Goal: Task Accomplishment & Management: Complete application form

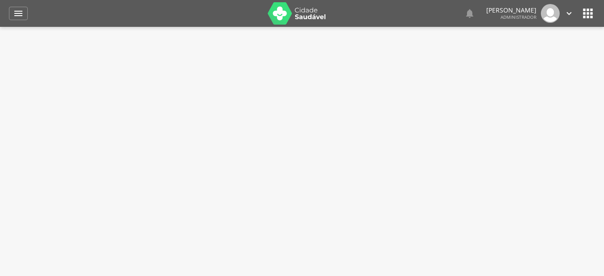
click at [18, 17] on icon "" at bounding box center [18, 13] width 11 height 11
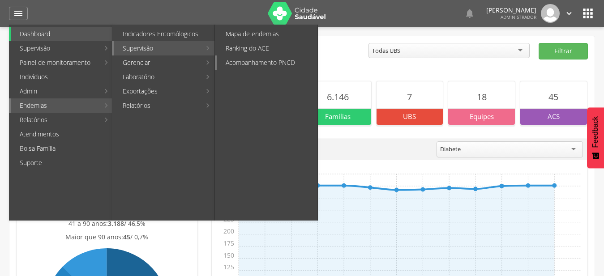
click at [274, 62] on link "Acompanhamento PNCD" at bounding box center [267, 63] width 101 height 14
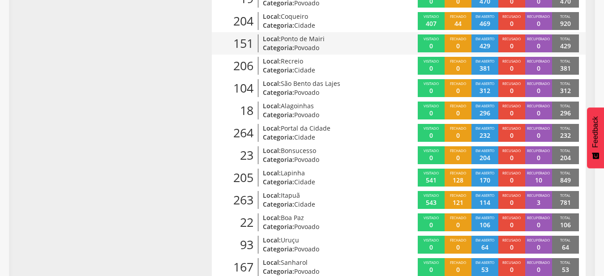
scroll to position [341, 0]
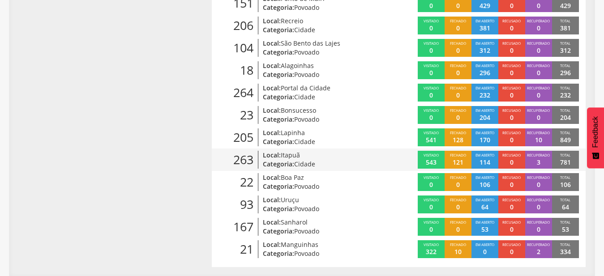
click at [297, 159] on span "Itapuã" at bounding box center [290, 155] width 19 height 9
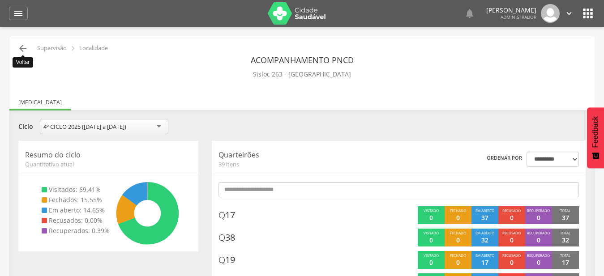
click at [25, 49] on icon "" at bounding box center [22, 48] width 11 height 11
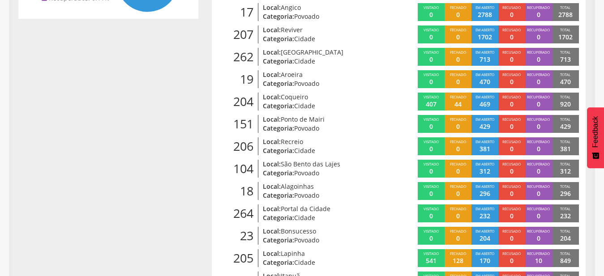
scroll to position [210, 0]
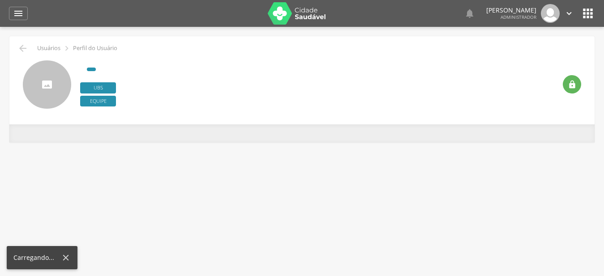
type input "**********"
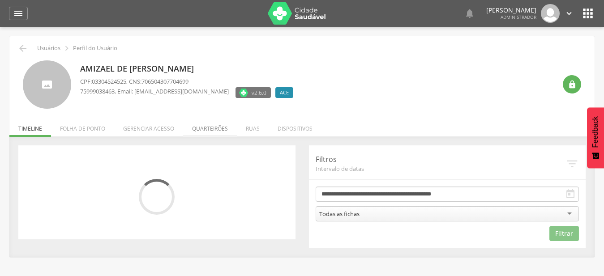
click at [219, 125] on li "Quarteirões" at bounding box center [210, 126] width 54 height 21
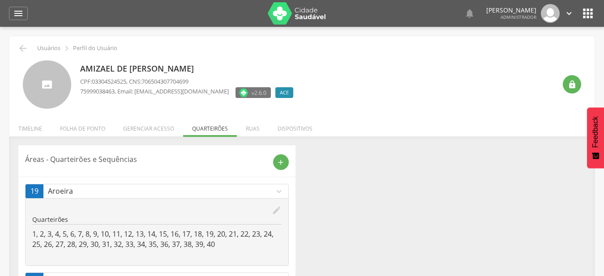
scroll to position [91, 0]
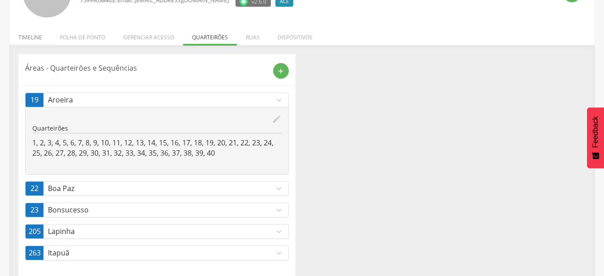
click at [29, 37] on li "Timeline" at bounding box center [30, 35] width 42 height 21
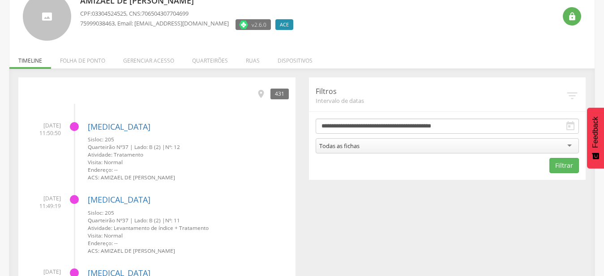
scroll to position [0, 0]
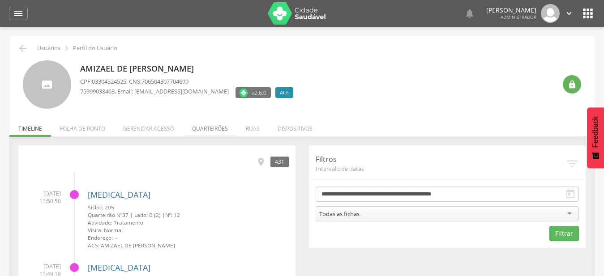
click at [207, 134] on li "Quarteirões" at bounding box center [210, 126] width 54 height 21
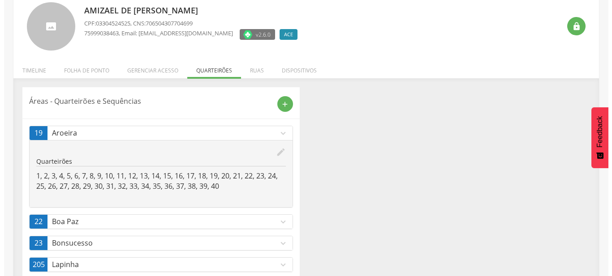
scroll to position [101, 0]
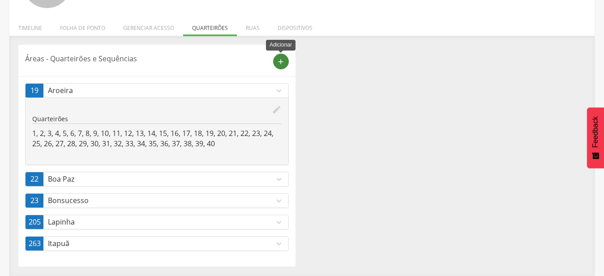
click at [274, 62] on div "add" at bounding box center [281, 62] width 16 height 16
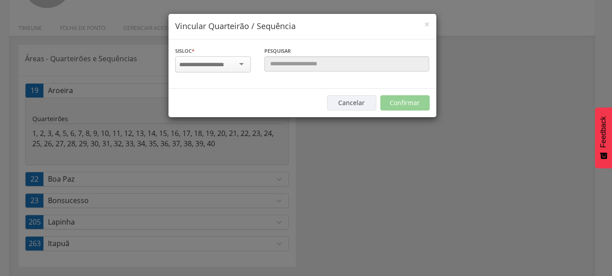
click at [214, 65] on input "select-one" at bounding box center [207, 65] width 56 height 8
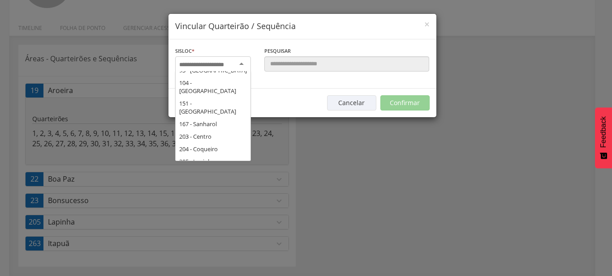
scroll to position [145, 0]
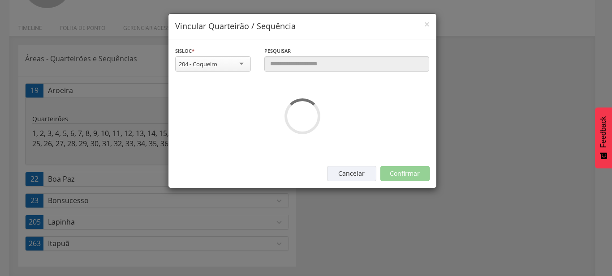
click at [208, 79] on div "**********" at bounding box center [212, 63] width 89 height 35
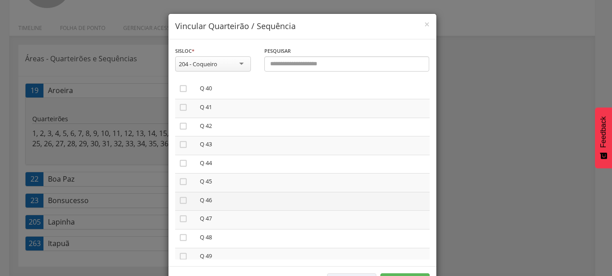
scroll to position [817, 0]
click at [180, 103] on icon "" at bounding box center [183, 107] width 9 height 9
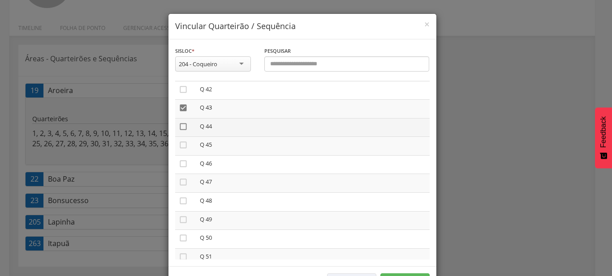
click at [180, 122] on icon "" at bounding box center [183, 126] width 9 height 9
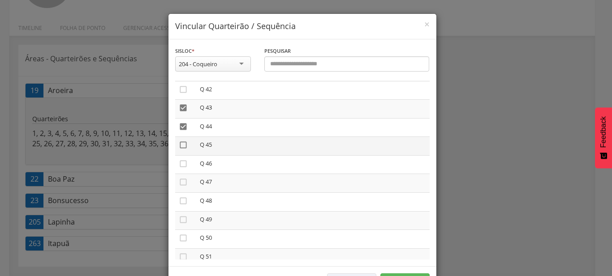
click at [182, 141] on icon "" at bounding box center [183, 145] width 9 height 9
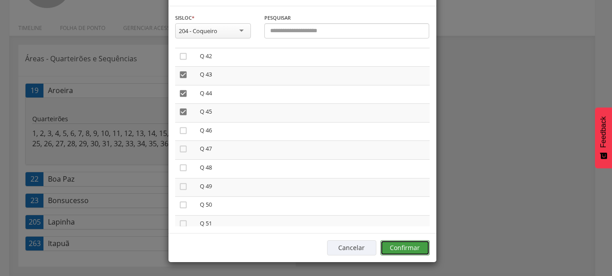
click at [417, 250] on button "Confirmar" at bounding box center [404, 248] width 49 height 15
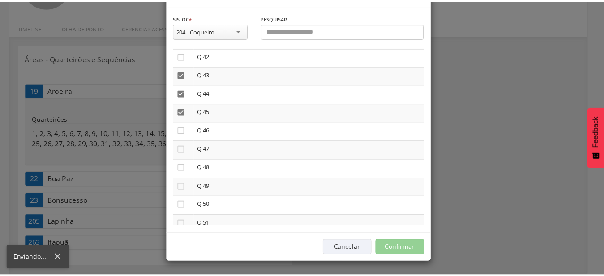
scroll to position [27, 0]
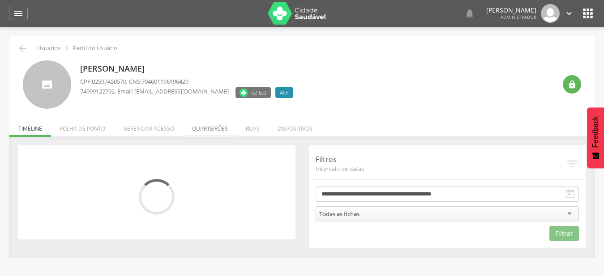
click at [211, 133] on li "Quarteirões" at bounding box center [210, 126] width 54 height 21
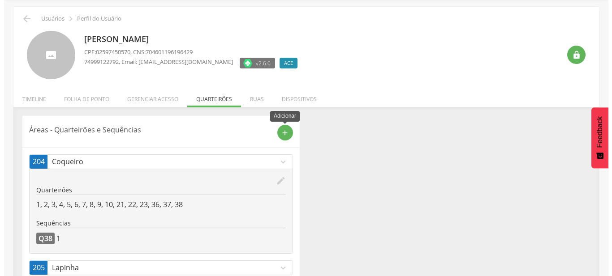
scroll to position [75, 0]
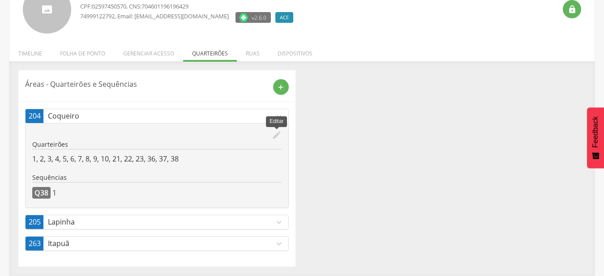
click at [278, 135] on icon "edit" at bounding box center [277, 135] width 10 height 10
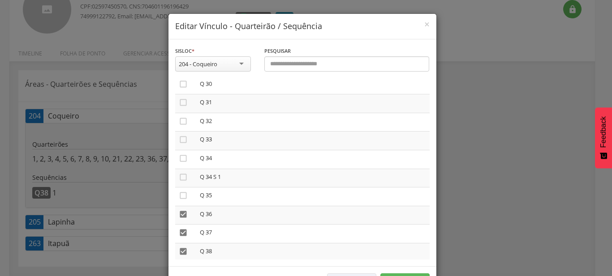
scroll to position [715, 0]
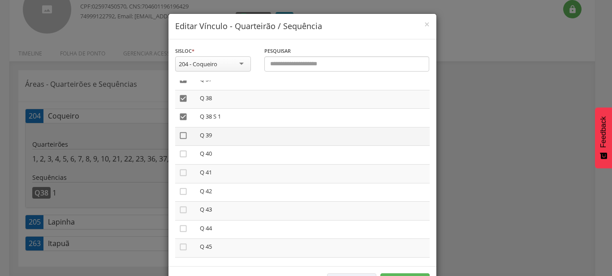
click at [181, 134] on icon "" at bounding box center [183, 135] width 9 height 9
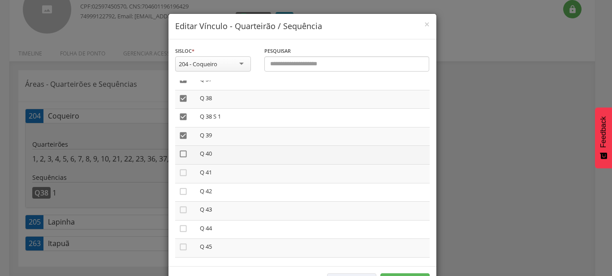
click at [179, 151] on icon "" at bounding box center [183, 154] width 9 height 9
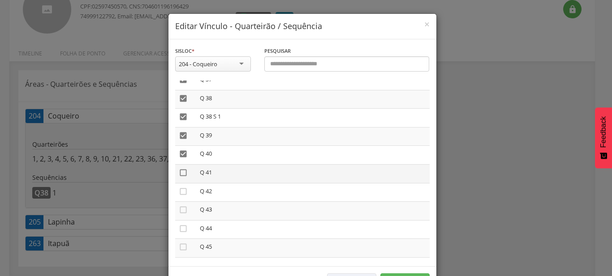
click at [181, 168] on icon "" at bounding box center [183, 172] width 9 height 9
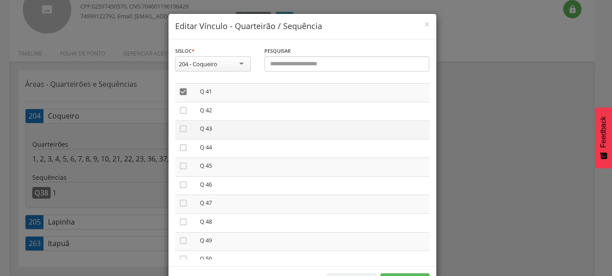
scroll to position [817, 0]
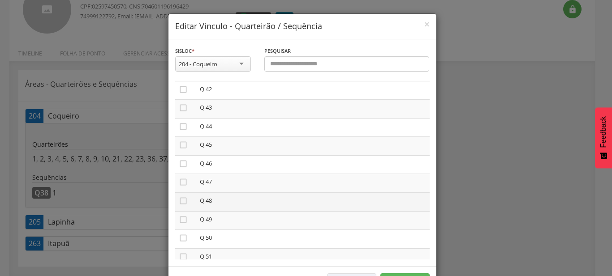
drag, startPoint x: 181, startPoint y: 180, endPoint x: 254, endPoint y: 197, distance: 74.5
click at [181, 180] on icon "" at bounding box center [183, 182] width 9 height 9
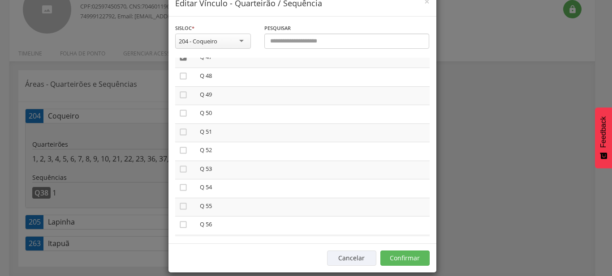
scroll to position [33, 0]
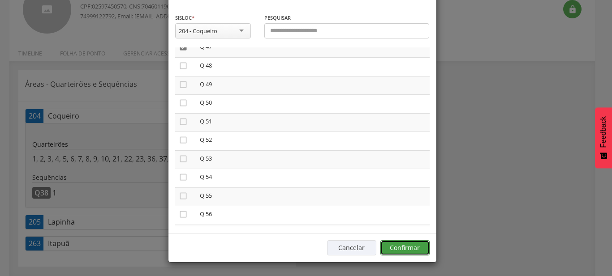
click at [387, 253] on button "Confirmar" at bounding box center [404, 248] width 49 height 15
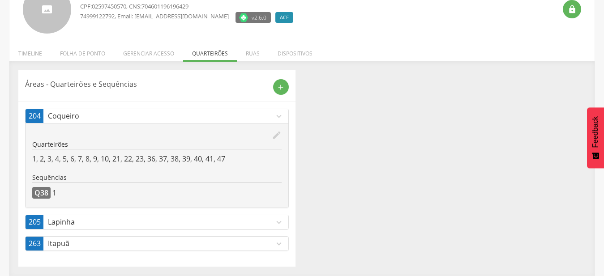
scroll to position [0, 0]
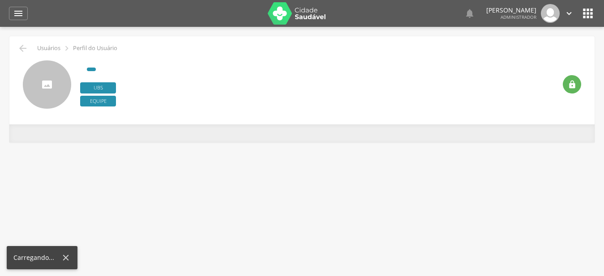
type input "**********"
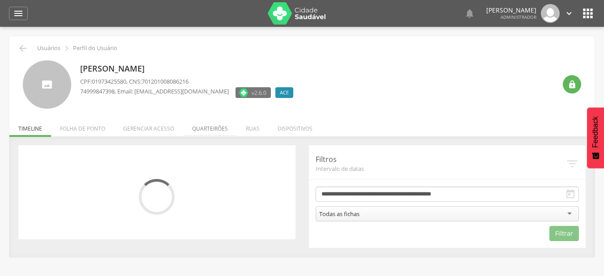
click at [221, 124] on li "Quarteirões" at bounding box center [210, 126] width 54 height 21
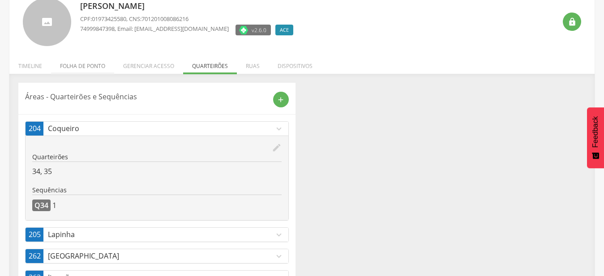
scroll to position [46, 0]
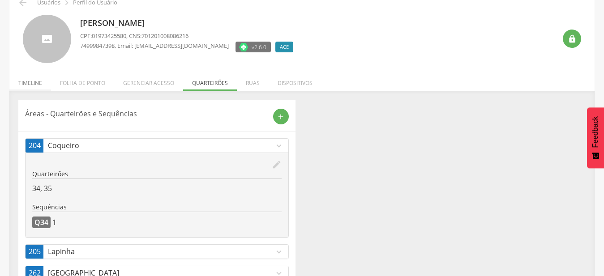
click at [35, 81] on li "Timeline" at bounding box center [30, 80] width 42 height 21
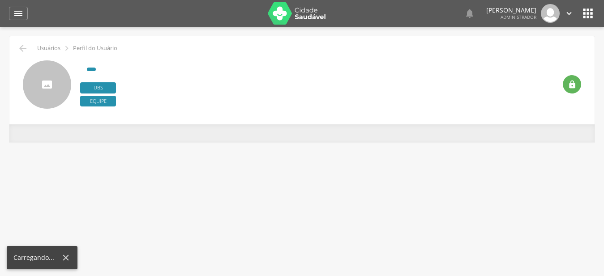
type input "**********"
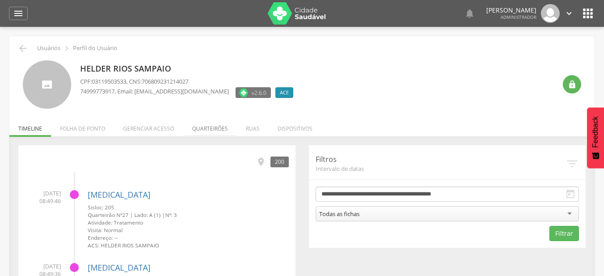
click at [217, 127] on li "Quarteirões" at bounding box center [210, 126] width 54 height 21
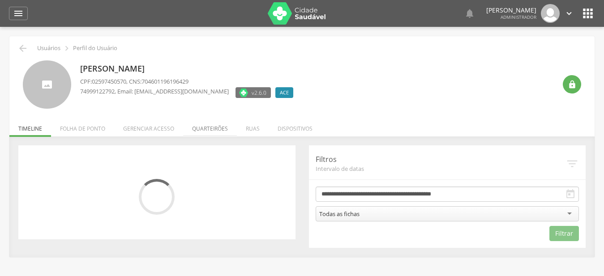
click at [220, 129] on li "Quarteirões" at bounding box center [210, 126] width 54 height 21
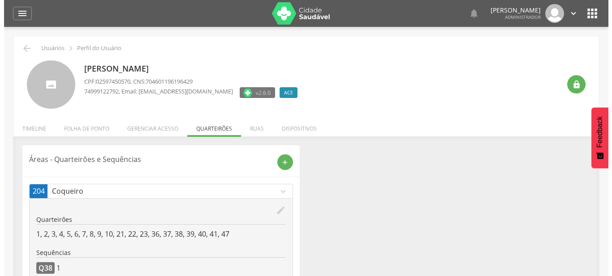
scroll to position [75, 0]
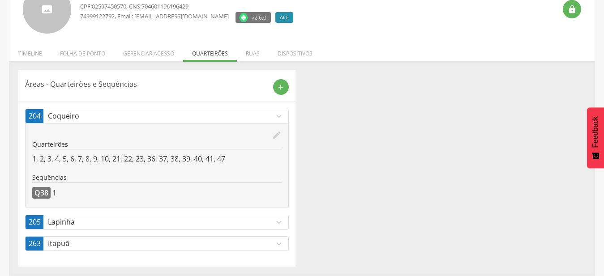
click at [274, 141] on p "Quarteirões" at bounding box center [156, 144] width 249 height 9
click at [274, 139] on icon "edit" at bounding box center [277, 135] width 10 height 10
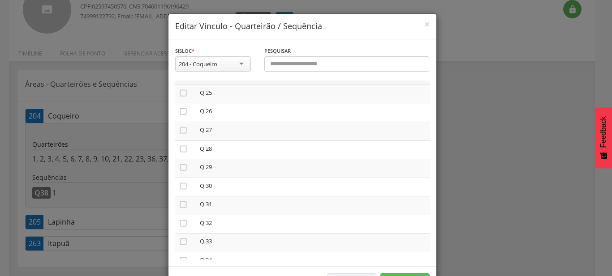
scroll to position [664, 0]
drag, startPoint x: 177, startPoint y: 180, endPoint x: 179, endPoint y: 192, distance: 11.8
click at [179, 182] on icon "" at bounding box center [183, 186] width 9 height 9
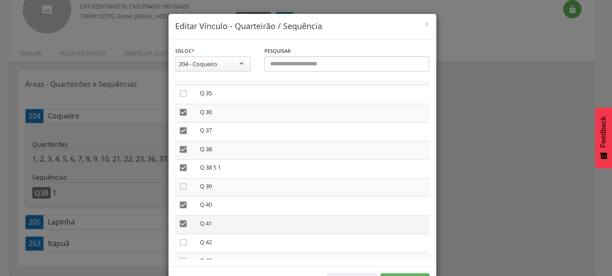
drag, startPoint x: 182, startPoint y: 199, endPoint x: 179, endPoint y: 219, distance: 20.8
click at [182, 201] on icon "" at bounding box center [183, 205] width 9 height 9
click at [179, 221] on icon "" at bounding box center [183, 223] width 9 height 9
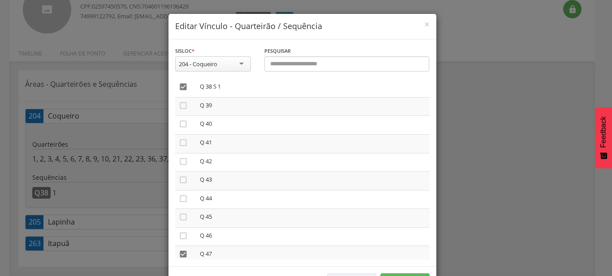
scroll to position [766, 0]
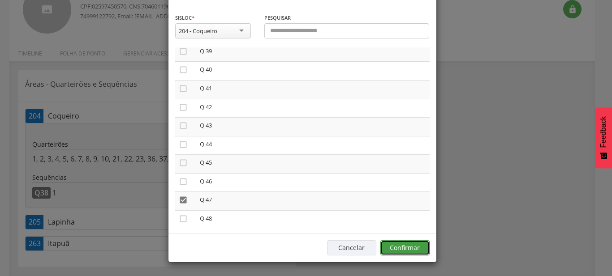
click at [412, 245] on button "Confirmar" at bounding box center [404, 248] width 49 height 15
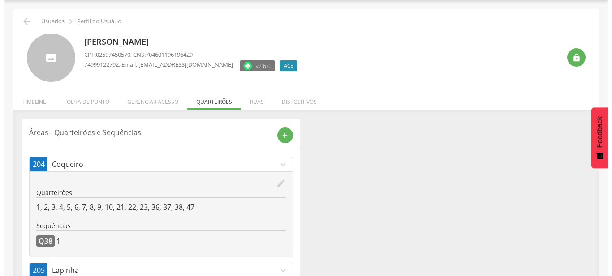
scroll to position [75, 0]
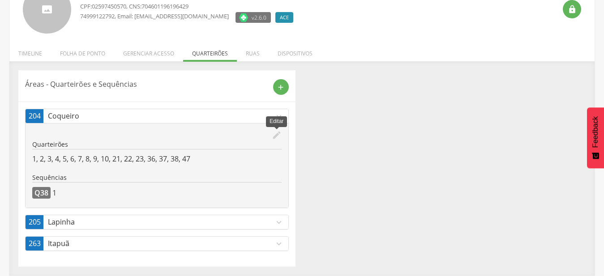
click at [279, 136] on icon "edit" at bounding box center [277, 135] width 10 height 10
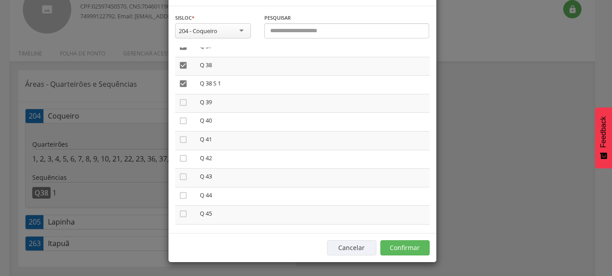
scroll to position [817, 0]
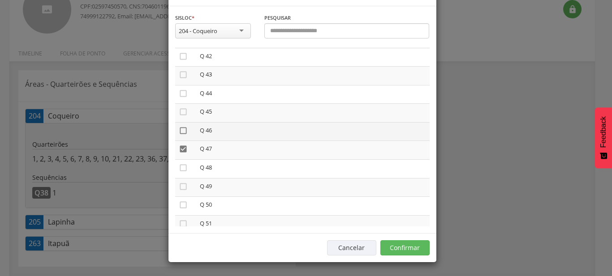
click at [180, 135] on icon "" at bounding box center [183, 130] width 9 height 9
click at [183, 116] on icon "" at bounding box center [183, 111] width 9 height 9
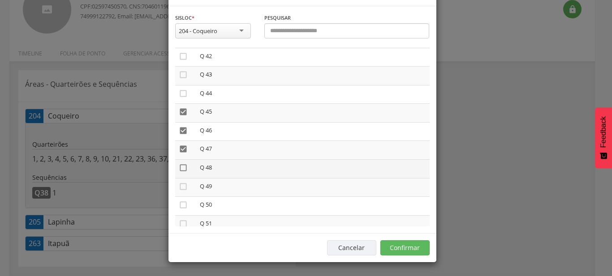
click at [182, 172] on icon "" at bounding box center [183, 167] width 9 height 9
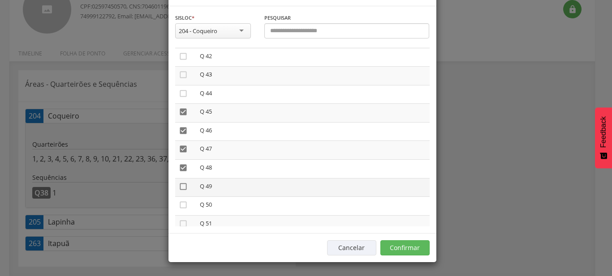
click at [180, 191] on icon "" at bounding box center [183, 186] width 9 height 9
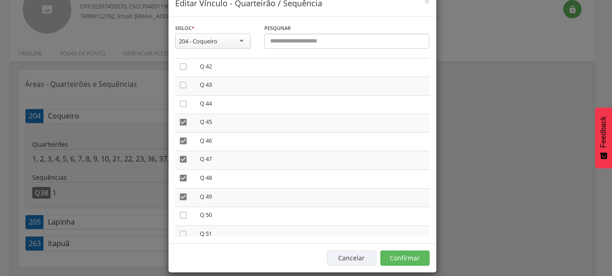
scroll to position [33, 0]
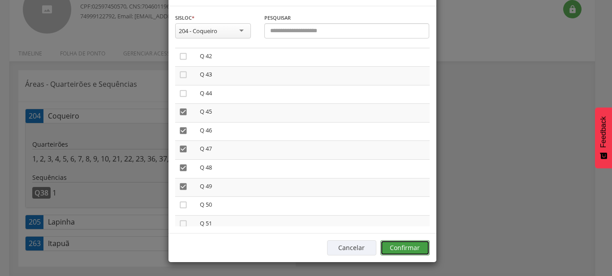
click at [412, 251] on button "Confirmar" at bounding box center [404, 248] width 49 height 15
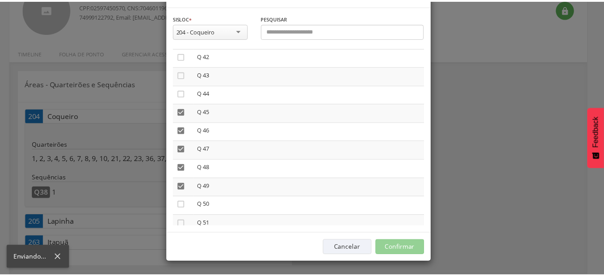
scroll to position [27, 0]
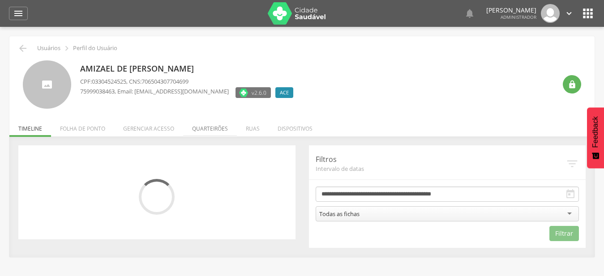
click at [210, 131] on li "Quarteirões" at bounding box center [210, 126] width 54 height 21
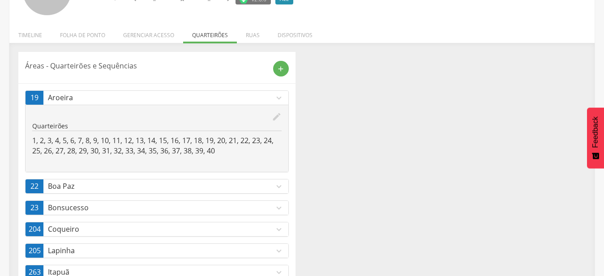
scroll to position [122, 0]
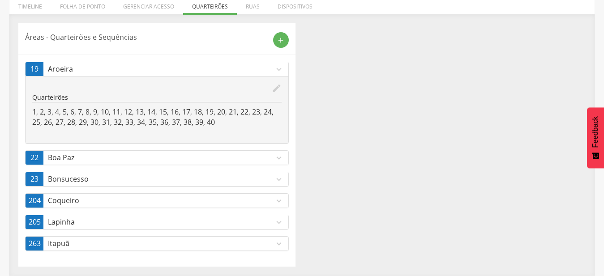
click at [274, 202] on p "Coqueiro" at bounding box center [161, 201] width 226 height 10
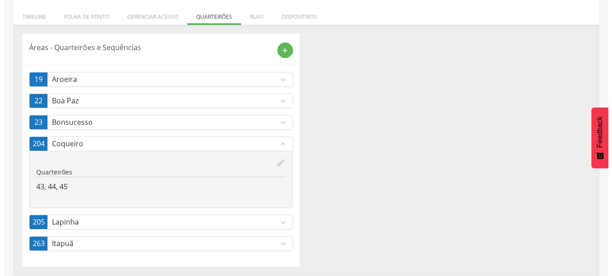
scroll to position [112, 0]
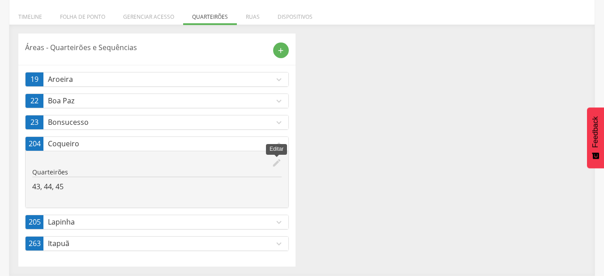
click at [277, 161] on icon "edit" at bounding box center [277, 163] width 10 height 10
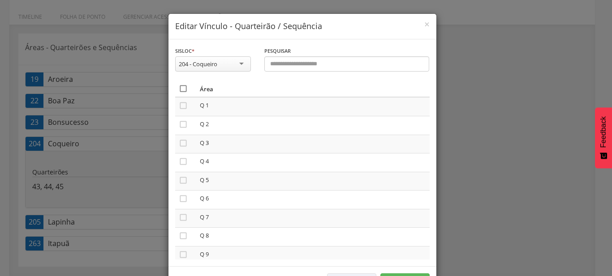
click at [180, 93] on icon "" at bounding box center [183, 88] width 9 height 9
click at [180, 92] on icon "" at bounding box center [183, 88] width 9 height 9
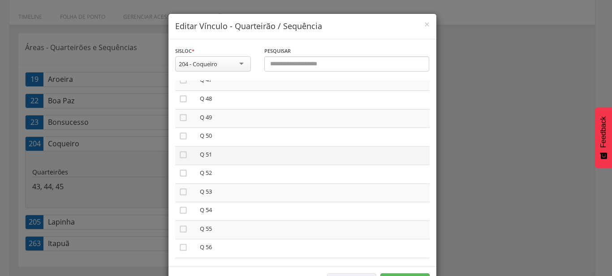
drag, startPoint x: 179, startPoint y: 132, endPoint x: 186, endPoint y: 141, distance: 11.2
click at [179, 132] on icon "" at bounding box center [183, 136] width 9 height 9
click at [181, 150] on icon "" at bounding box center [183, 154] width 9 height 9
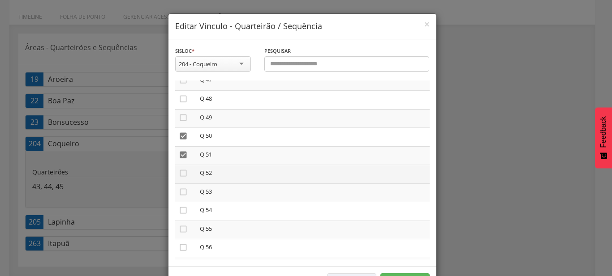
click at [175, 165] on td "" at bounding box center [185, 174] width 21 height 19
click at [180, 172] on td "" at bounding box center [185, 174] width 21 height 19
click at [181, 169] on icon "" at bounding box center [183, 173] width 9 height 9
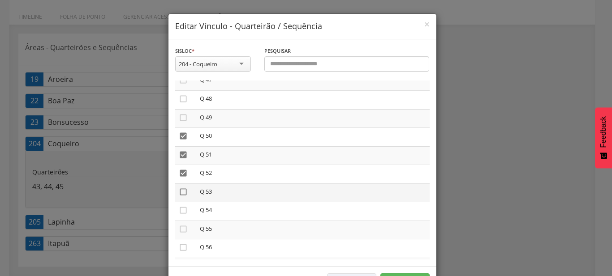
click at [179, 189] on icon "" at bounding box center [183, 192] width 9 height 9
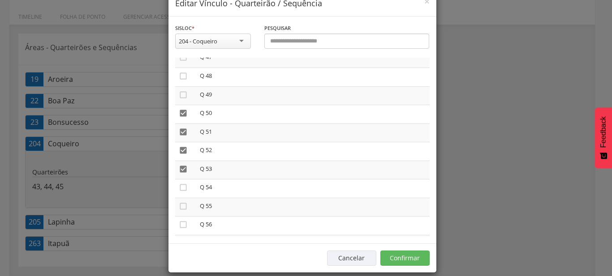
scroll to position [33, 0]
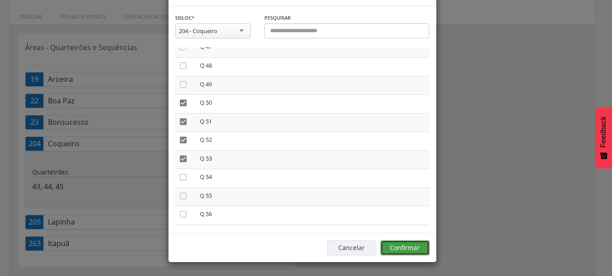
click at [402, 246] on button "Confirmar" at bounding box center [404, 248] width 49 height 15
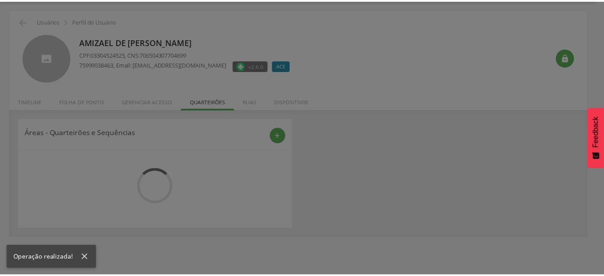
scroll to position [27, 0]
